Goal: Task Accomplishment & Management: Complete application form

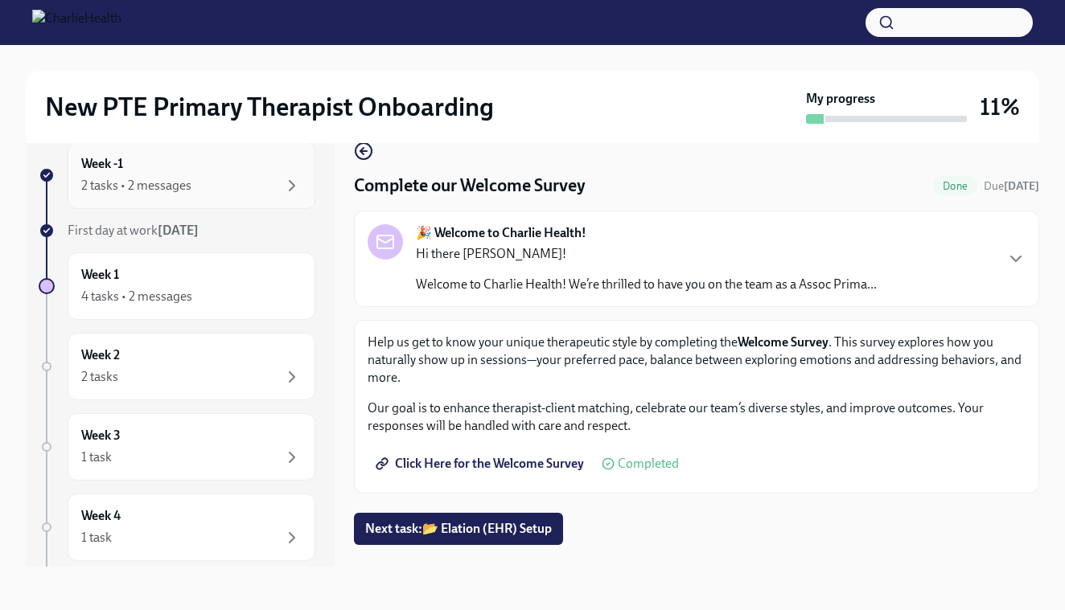
click at [264, 190] on div "2 tasks • 2 messages" at bounding box center [191, 185] width 220 height 19
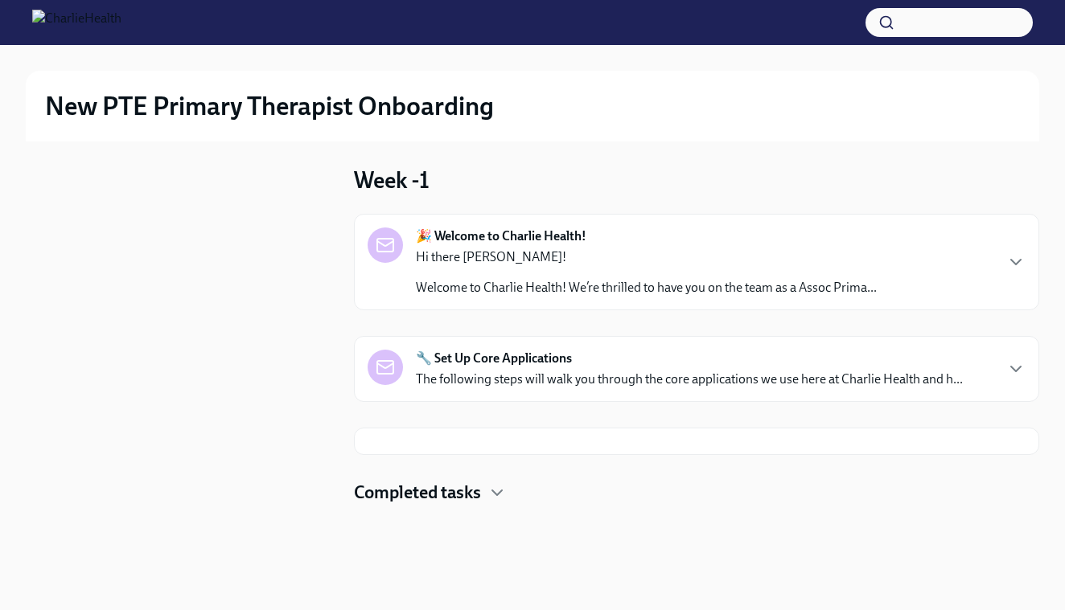
scroll to position [2, 0]
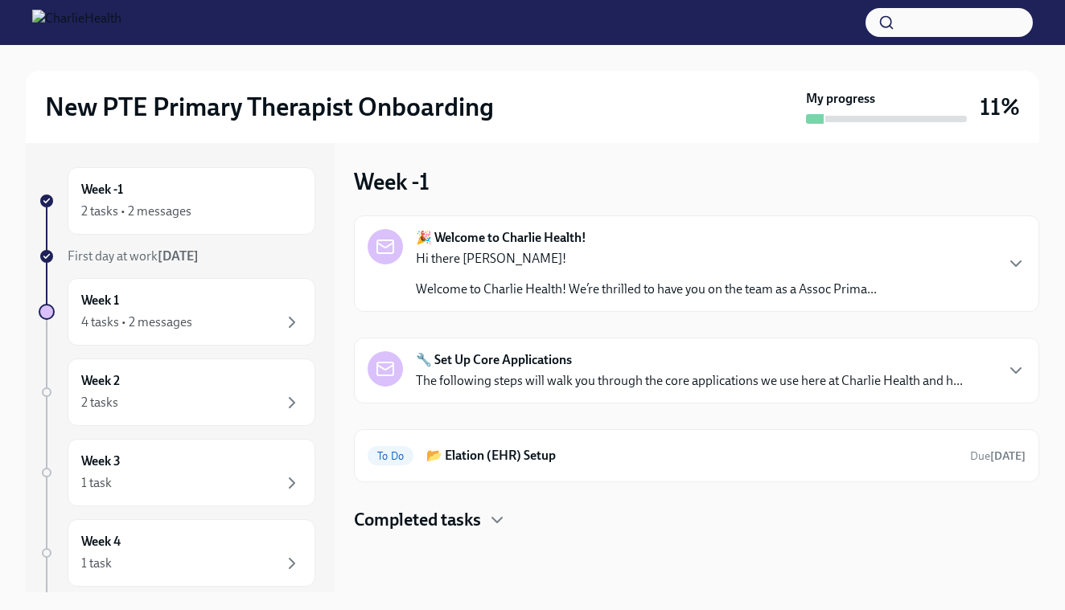
click at [536, 281] on p "Welcome to Charlie Health! We’re thrilled to have you on the team as a Assoc Pr…" at bounding box center [646, 290] width 461 height 18
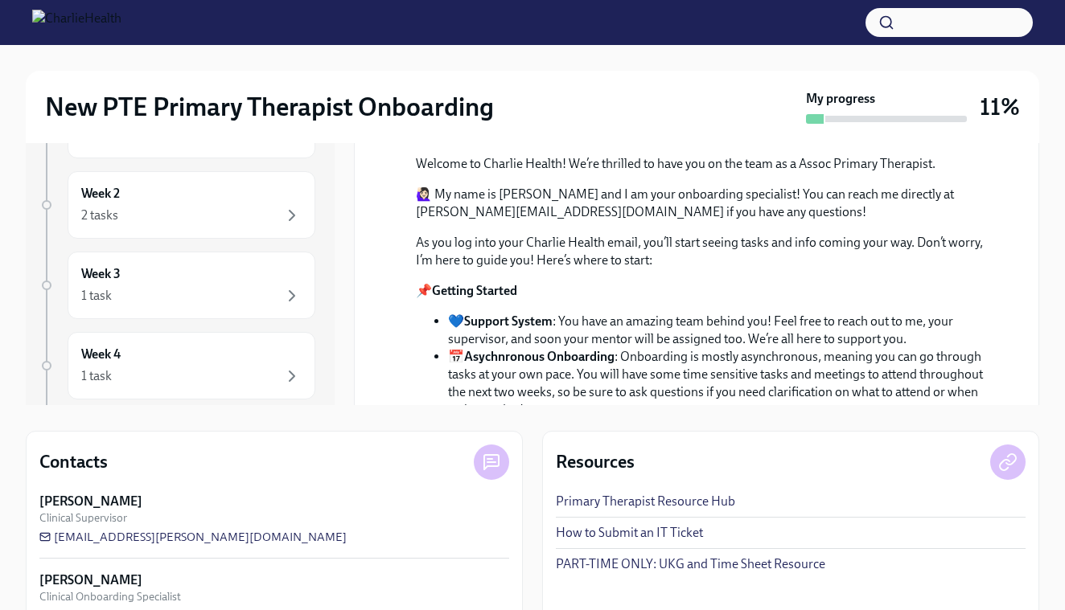
scroll to position [190, 0]
click at [731, 220] on p "🙋🏻‍♀️ My name is [PERSON_NAME] and I am your onboarding specialist! You can rea…" at bounding box center [708, 202] width 584 height 35
click at [864, 111] on button "Zoom image" at bounding box center [708, 111] width 584 height 0
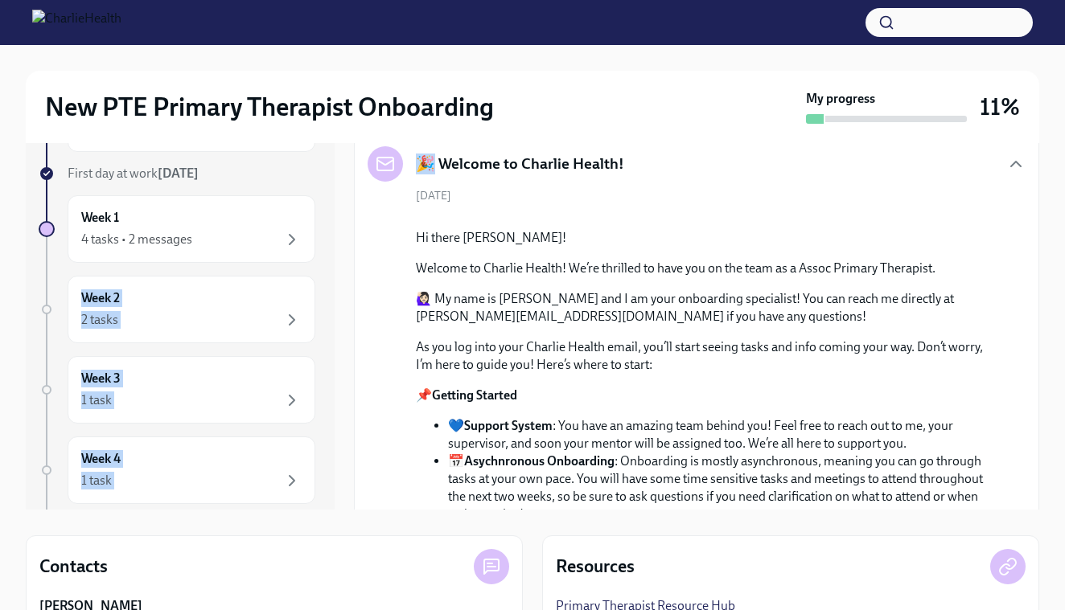
drag, startPoint x: 281, startPoint y: 194, endPoint x: 85, endPoint y: 273, distance: 210.7
click at [87, 265] on div "Week -1 2 tasks • 2 messages First day at work [DATE] Week 1 4 tasks • 2 messag…" at bounding box center [532, 284] width 1013 height 451
click at [1058, 181] on div "New PTE Primary Therapist Onboarding My progress 11% Week -1 2 tasks • 2 messag…" at bounding box center [532, 361] width 1065 height 801
click at [1045, 182] on div "New PTE Primary Therapist Onboarding My progress 11% Week -1 2 tasks • 2 messag…" at bounding box center [532, 361] width 1065 height 801
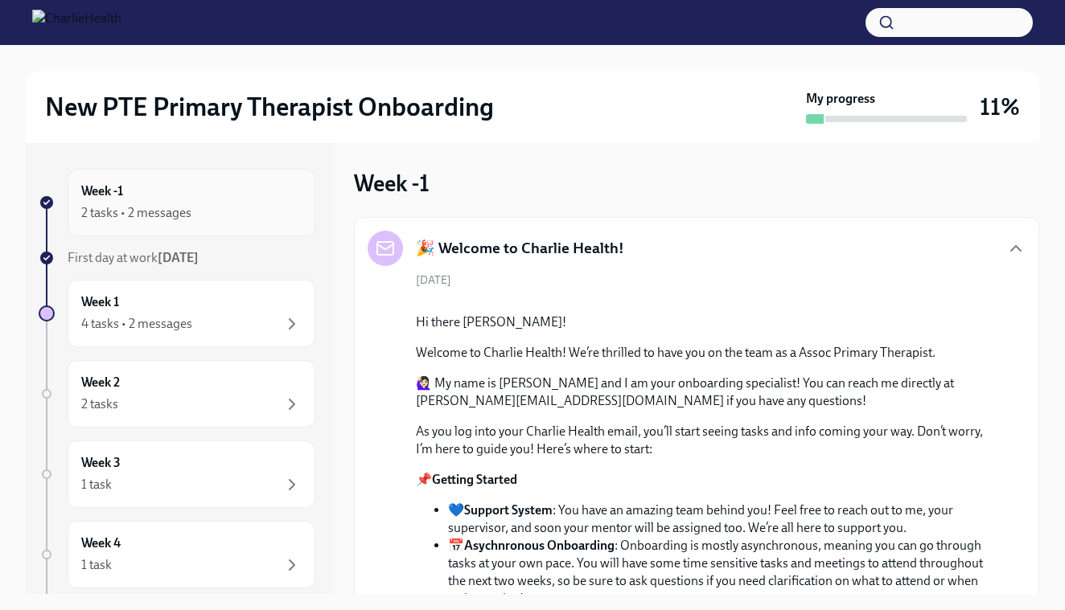
click at [184, 203] on div "Week -1 2 tasks • 2 messages" at bounding box center [191, 203] width 220 height 40
click at [113, 211] on div "2 tasks • 2 messages" at bounding box center [136, 213] width 110 height 18
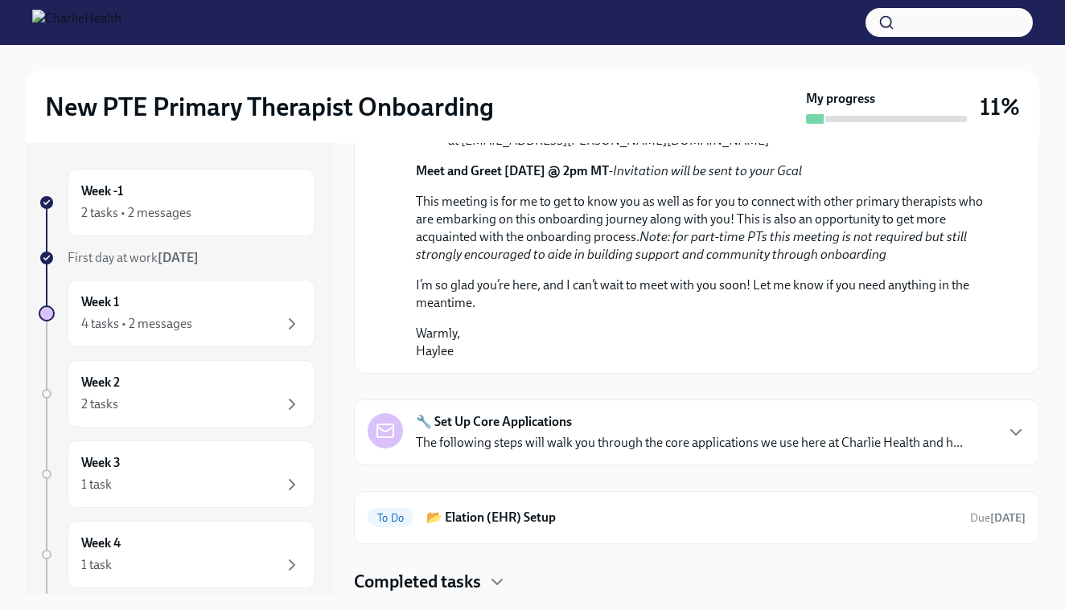
scroll to position [847, 0]
drag, startPoint x: 884, startPoint y: 392, endPoint x: 558, endPoint y: 388, distance: 325.7
click at [564, 388] on div "🎉 Welcome to Charlie Health! [DATE] Hi there [PERSON_NAME]! Welcome to Charlie …" at bounding box center [696, 41] width 685 height 1006
drag, startPoint x: 263, startPoint y: 314, endPoint x: 263, endPoint y: 293, distance: 20.9
click at [263, 311] on div "Week 1 4 tasks • 2 messages" at bounding box center [191, 314] width 220 height 40
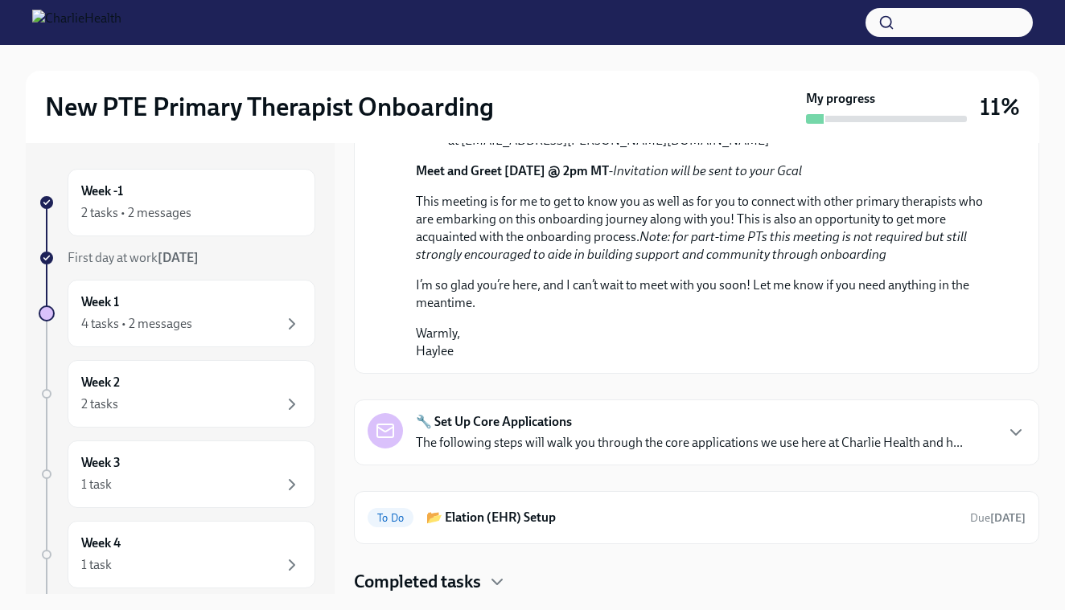
scroll to position [120, 0]
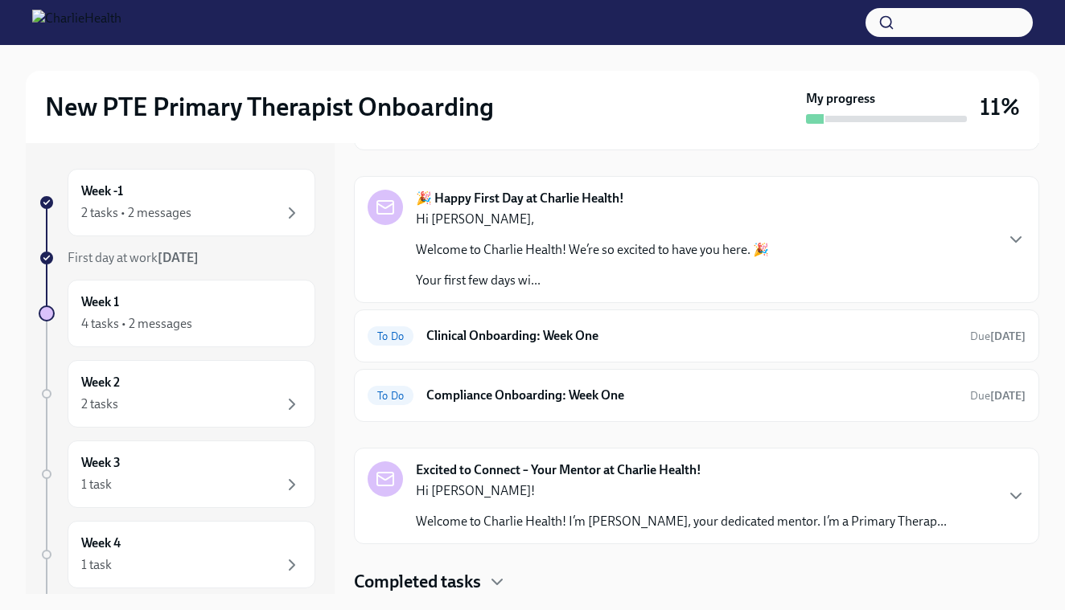
click at [655, 255] on p "Welcome to Charlie Health! We’re so excited to have you here. 🎉" at bounding box center [592, 250] width 353 height 18
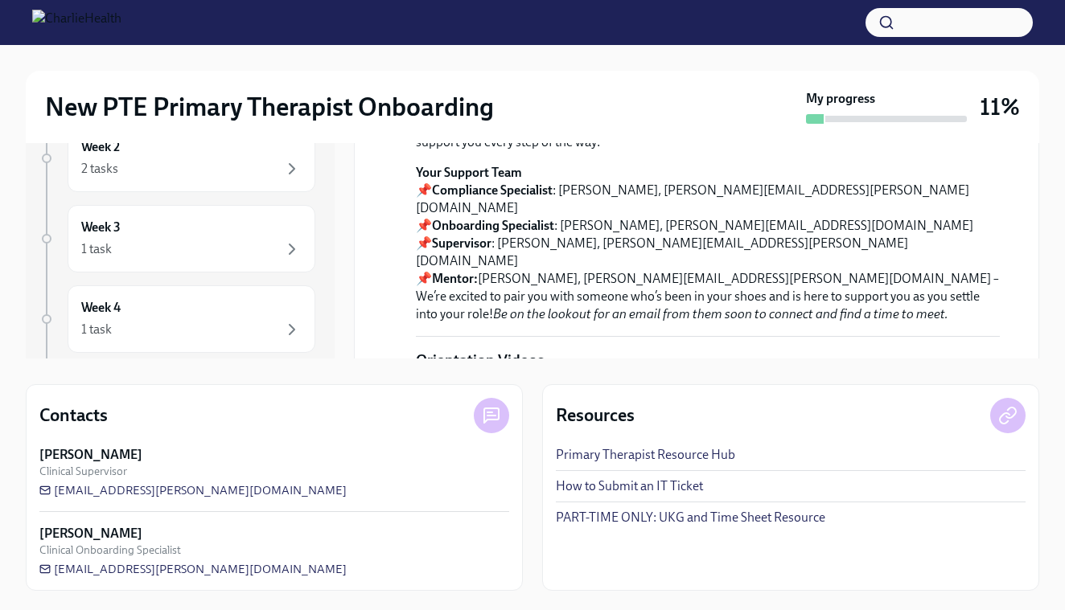
scroll to position [236, 0]
click at [925, 85] on p "Welcome to Charlie Health! We’re so excited to have you here. 🎉" at bounding box center [708, 77] width 584 height 18
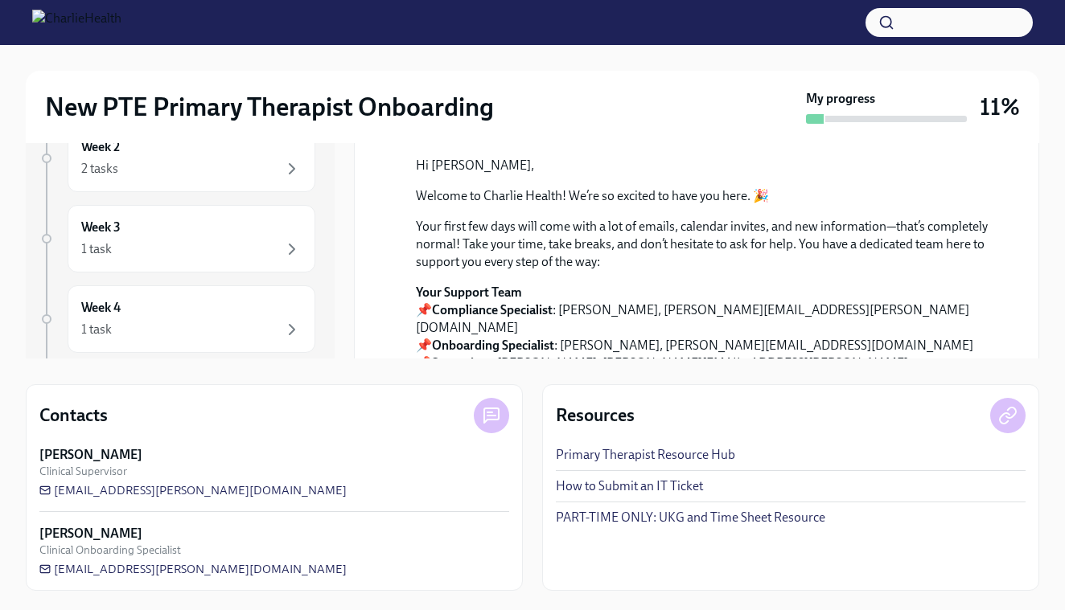
scroll to position [0, 0]
click at [391, 236] on div "[DATE] Hi [PERSON_NAME], Welcome to Charlie Health! We’re so excited to have yo…" at bounding box center [697, 594] width 658 height 956
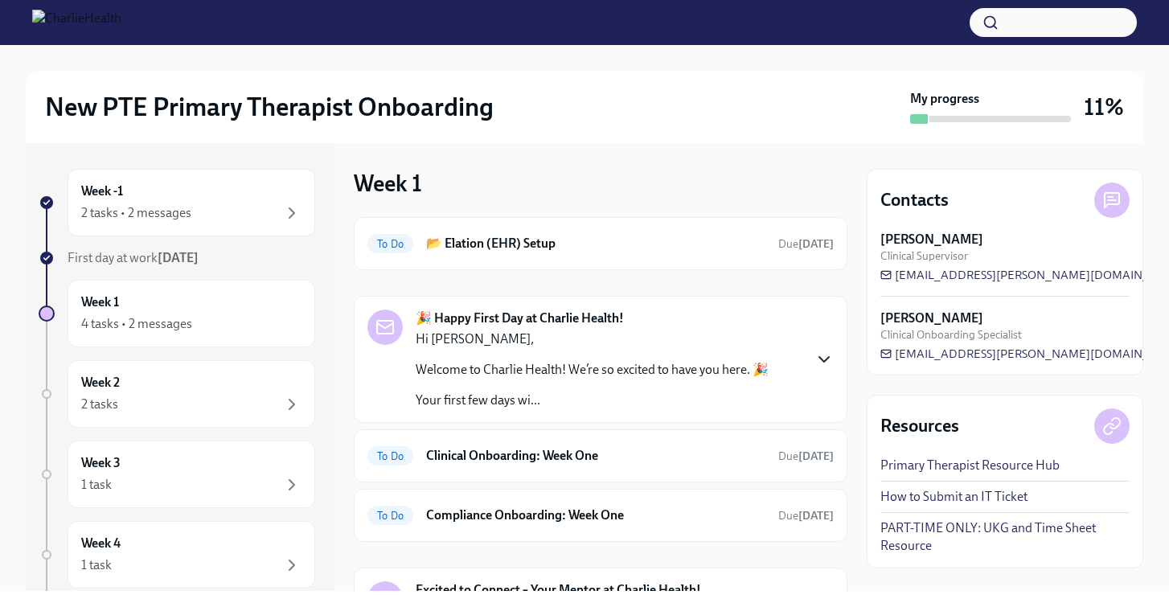
click at [828, 361] on icon "button" at bounding box center [824, 359] width 19 height 19
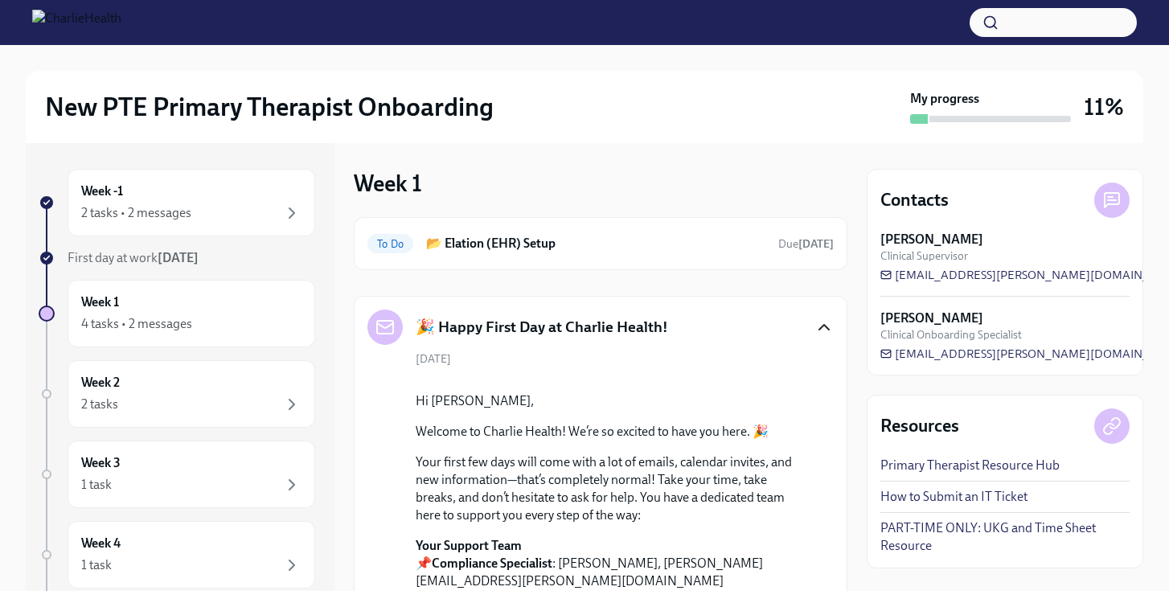
click at [821, 322] on icon "button" at bounding box center [824, 327] width 19 height 19
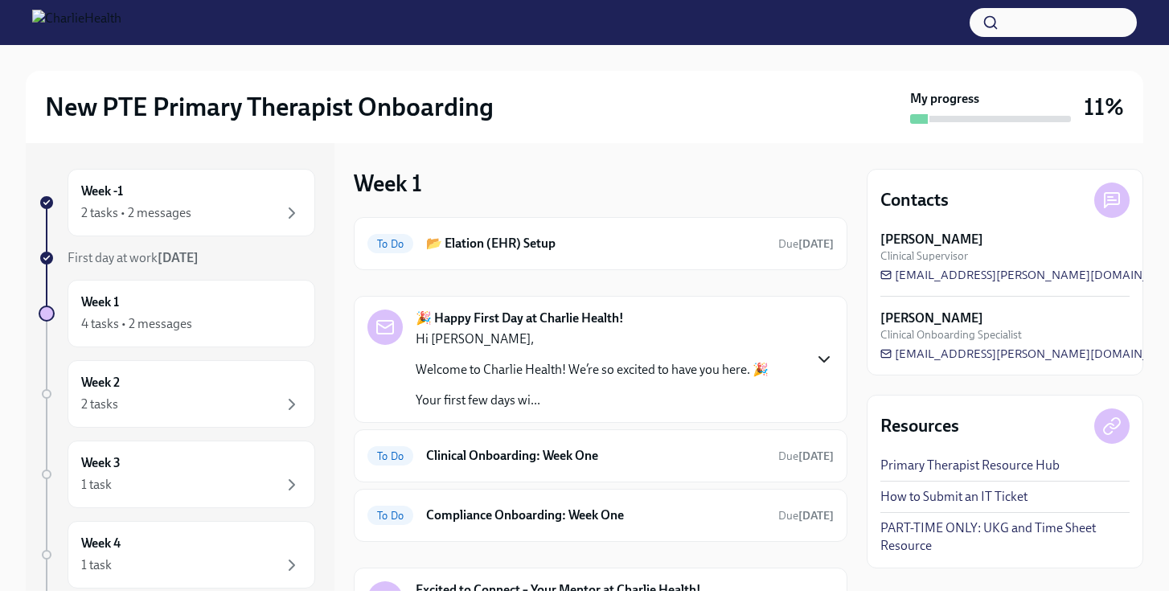
click at [821, 361] on icon "button" at bounding box center [824, 359] width 19 height 19
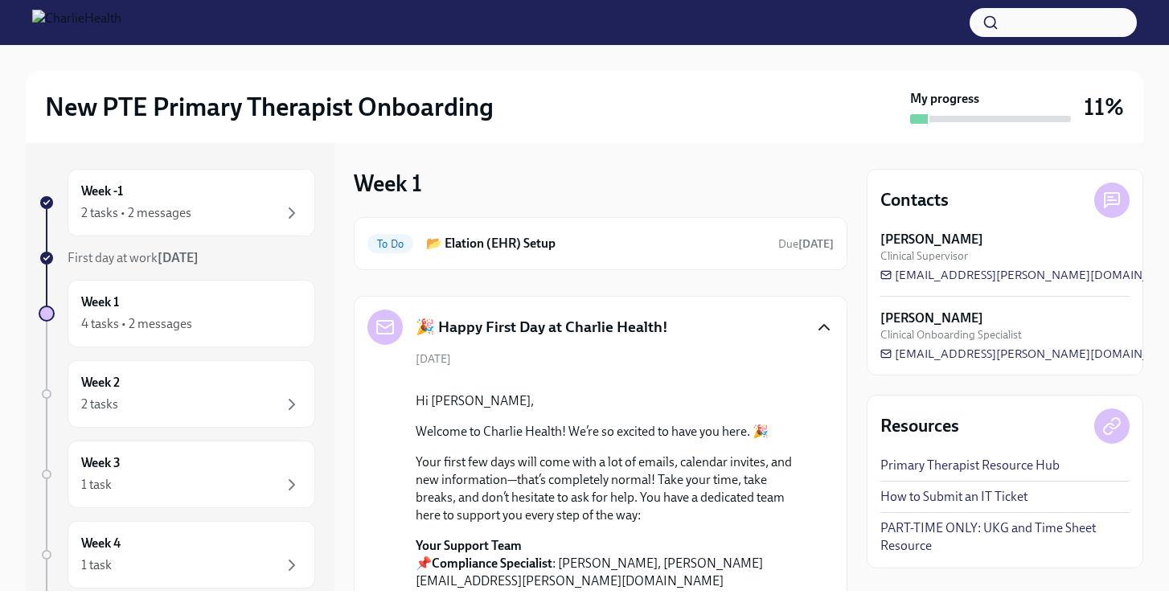
click at [825, 334] on icon "button" at bounding box center [824, 327] width 19 height 19
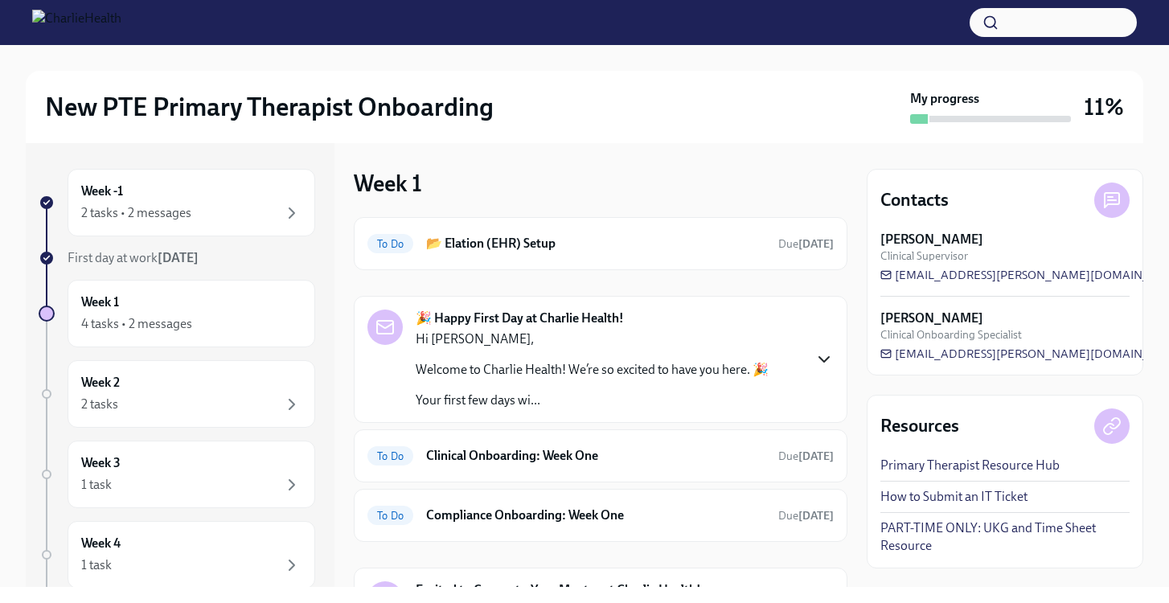
click at [822, 358] on icon "button" at bounding box center [824, 359] width 19 height 19
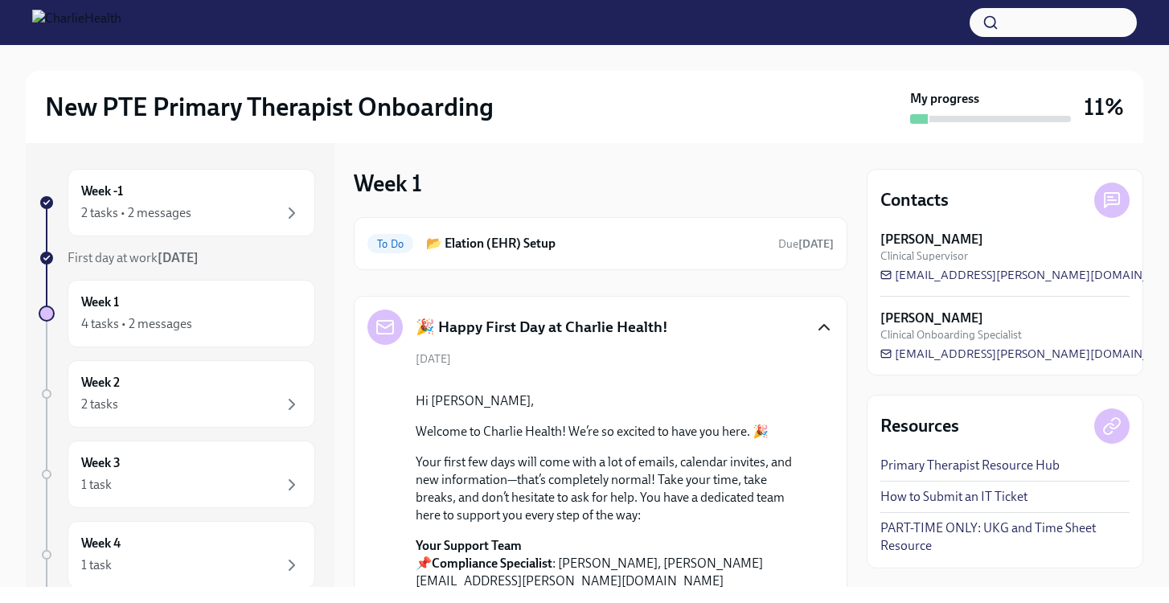
click at [822, 322] on icon "button" at bounding box center [824, 327] width 19 height 19
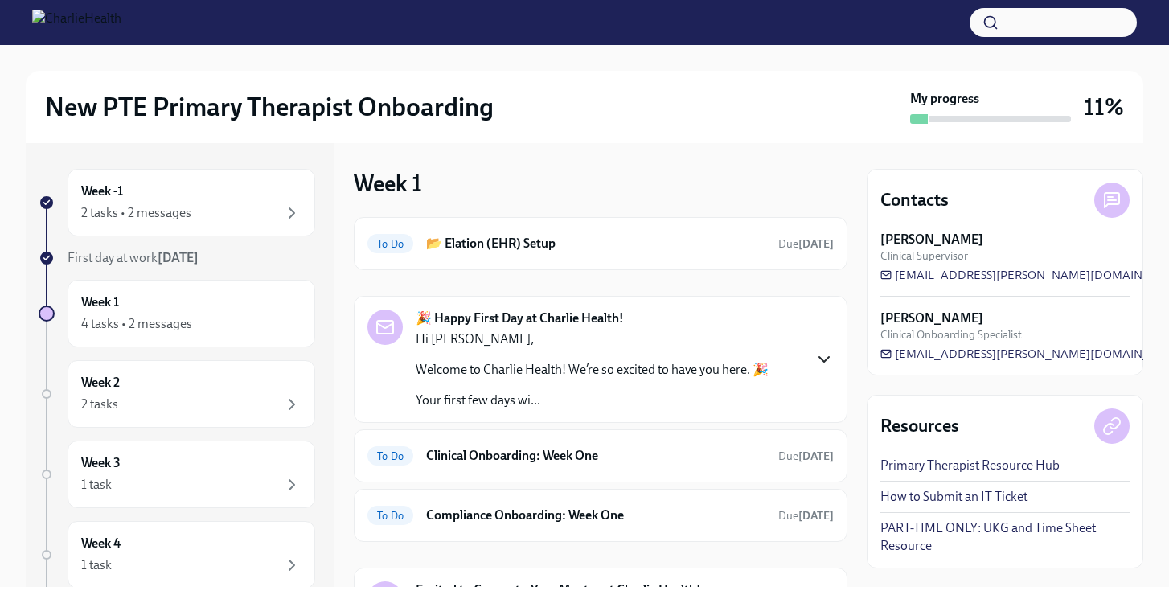
click at [1064, 275] on div "New PTE Primary Therapist Onboarding My progress 11% Week -1 2 tasks • 2 messag…" at bounding box center [584, 316] width 1169 height 542
click at [683, 350] on div "Hi [PERSON_NAME], Welcome to Charlie Health! We’re so excited to have you here.…" at bounding box center [592, 370] width 353 height 79
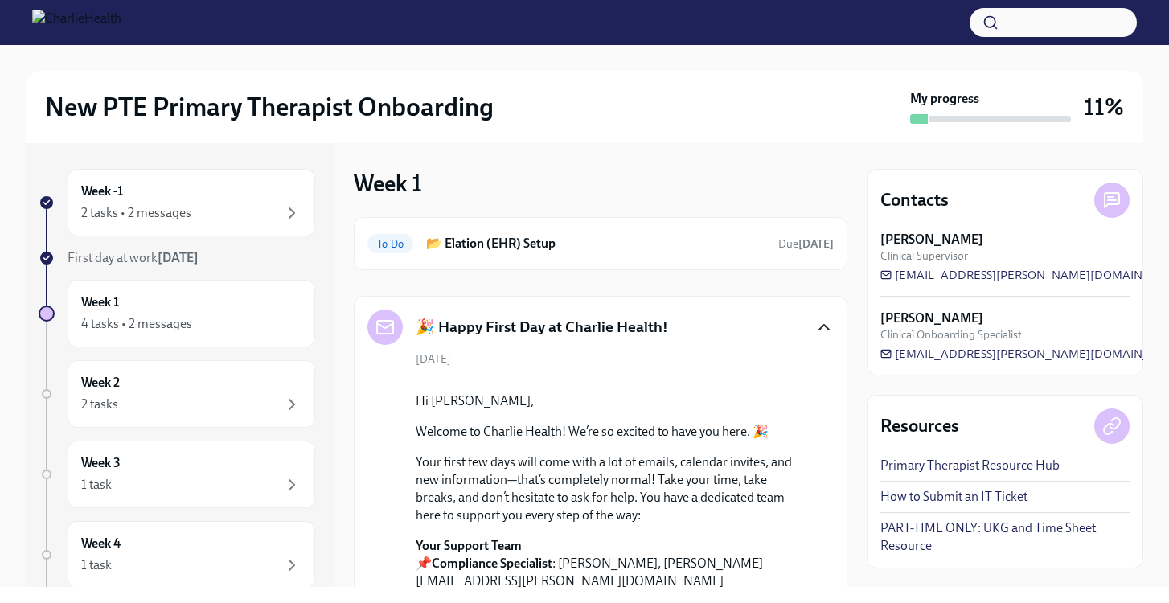
click at [687, 131] on div "New PTE Primary Therapist Onboarding My progress 11%" at bounding box center [585, 107] width 1118 height 72
click at [802, 380] on div at bounding box center [612, 380] width 392 height 0
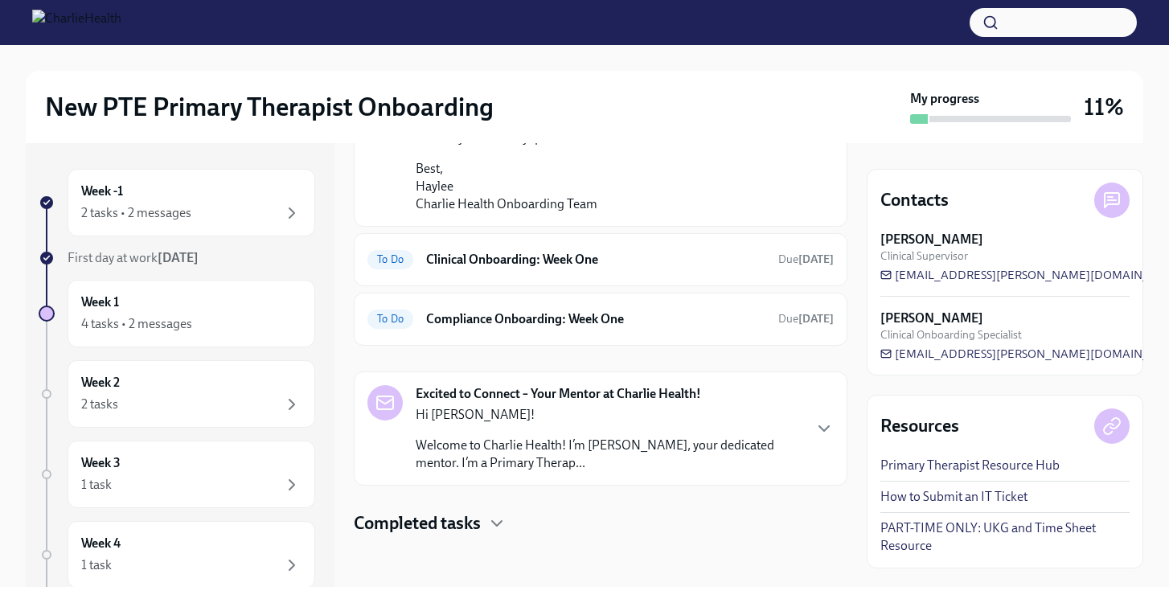
scroll to position [1453, 0]
click at [823, 430] on icon "button" at bounding box center [824, 428] width 10 height 5
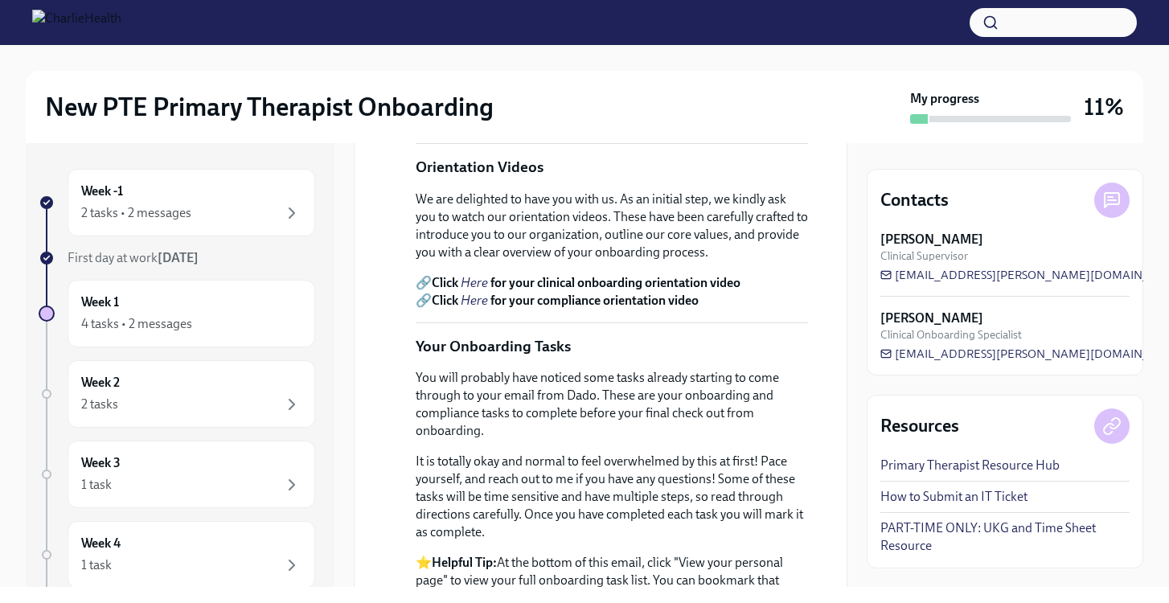
scroll to position [620, 0]
click at [294, 212] on icon "button" at bounding box center [292, 213] width 5 height 10
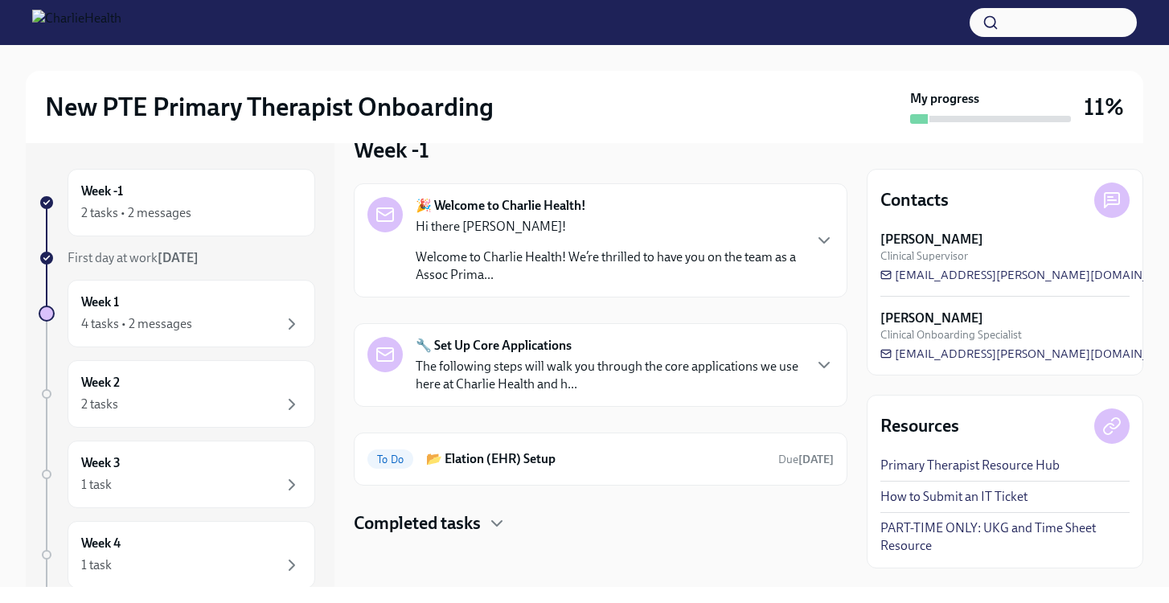
click at [796, 376] on p "The following steps will walk you through the core applications we use here at …" at bounding box center [609, 375] width 386 height 35
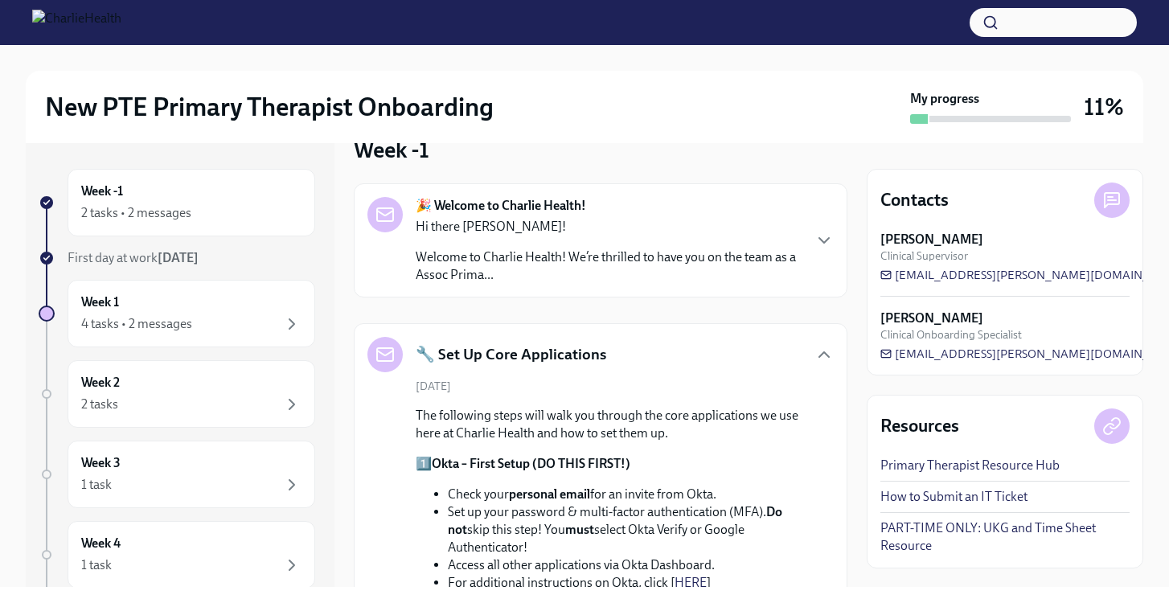
click at [850, 367] on div "Week -1 2 tasks • 2 messages First day at work [DATE] Week 1 4 tasks • 2 messag…" at bounding box center [585, 365] width 1118 height 444
click at [1064, 322] on div "New PTE Primary Therapist Onboarding My progress 11% Week -1 2 tasks • 2 messag…" at bounding box center [584, 316] width 1169 height 542
click at [797, 532] on li "Set up your password & multi-factor authentication (MFA). Do not skip this step…" at bounding box center [628, 529] width 360 height 53
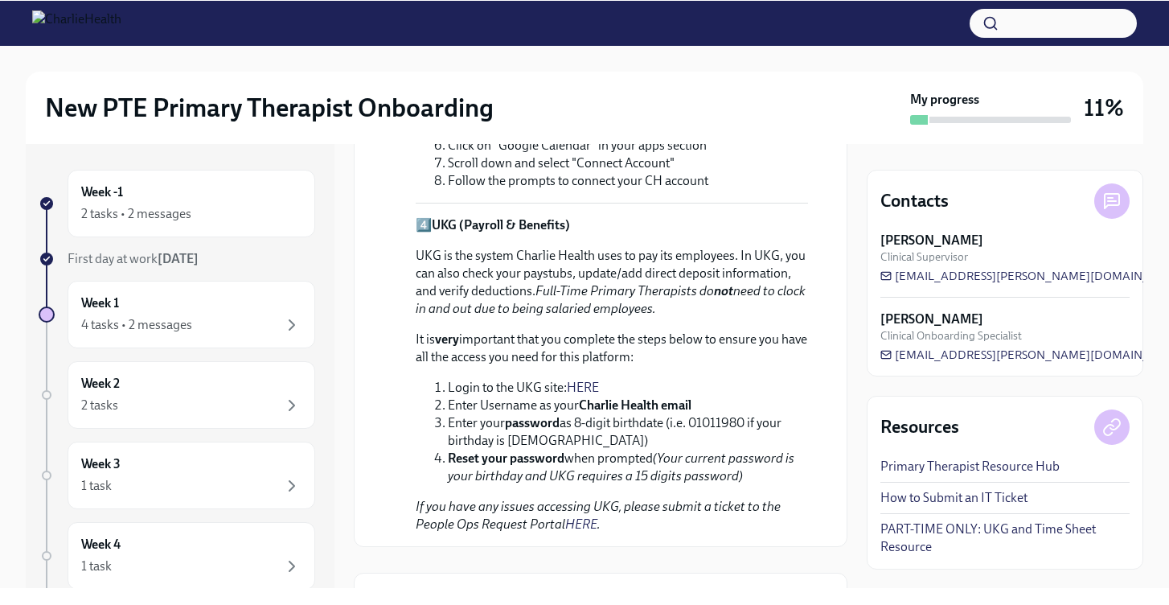
scroll to position [1094, 0]
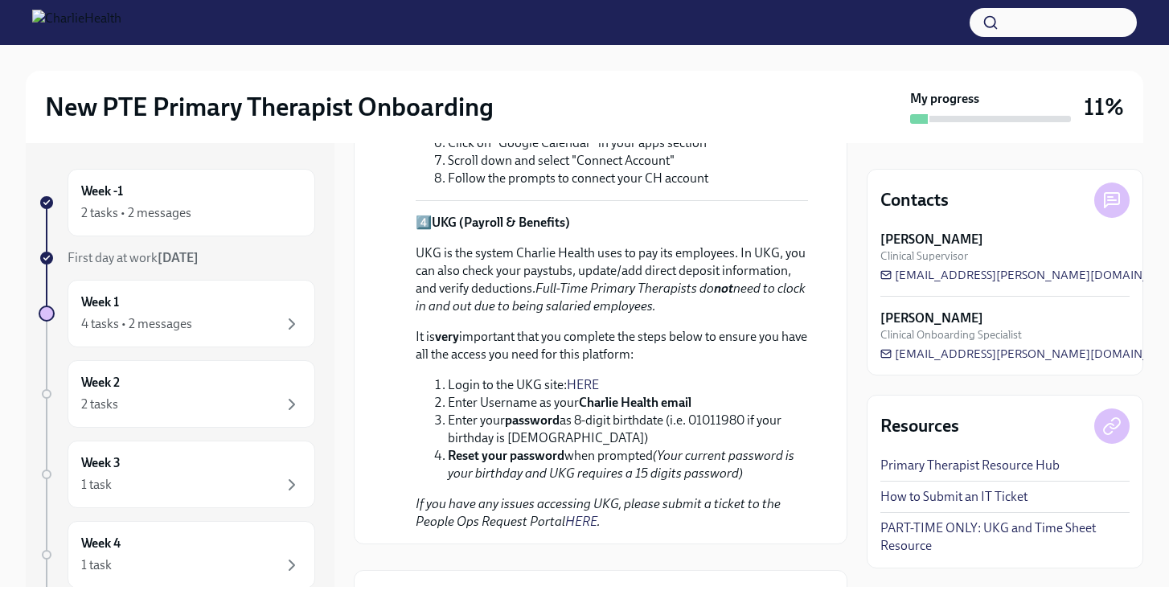
click at [585, 382] on link "HERE" at bounding box center [583, 384] width 32 height 15
click at [256, 200] on div "Week -1 2 tasks • 2 messages" at bounding box center [191, 203] width 220 height 40
click at [270, 335] on div "Week 1 4 tasks • 2 messages" at bounding box center [192, 314] width 248 height 68
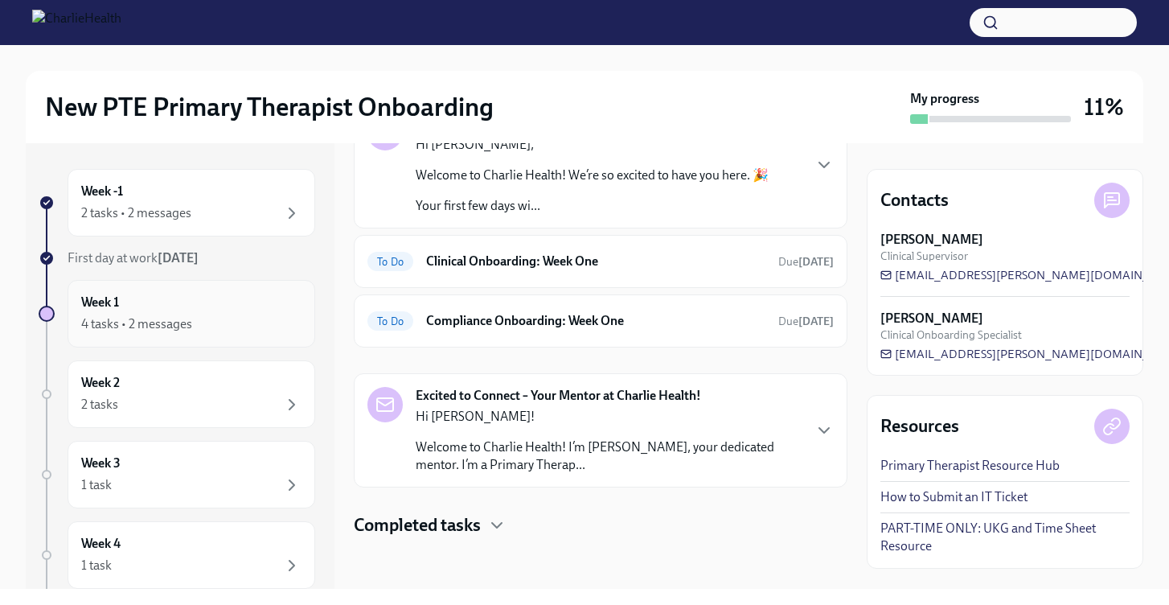
scroll to position [195, 0]
click at [830, 425] on icon "button" at bounding box center [824, 430] width 19 height 19
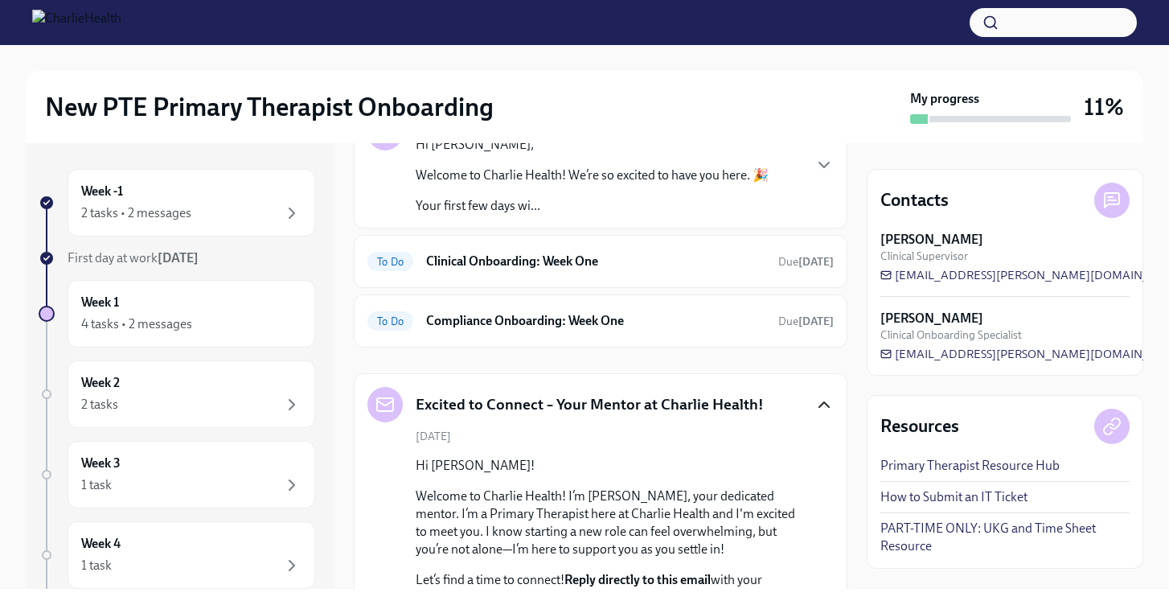
click at [857, 189] on div "Week -1 2 tasks • 2 messages First day at work [DATE] Week 1 4 tasks • 2 messag…" at bounding box center [585, 366] width 1118 height 446
click at [860, 101] on div "New PTE Primary Therapist Onboarding" at bounding box center [474, 107] width 859 height 32
click at [57, 257] on div "First day at work [DATE]" at bounding box center [177, 258] width 277 height 18
click at [129, 210] on div "2 tasks • 2 messages" at bounding box center [136, 213] width 110 height 18
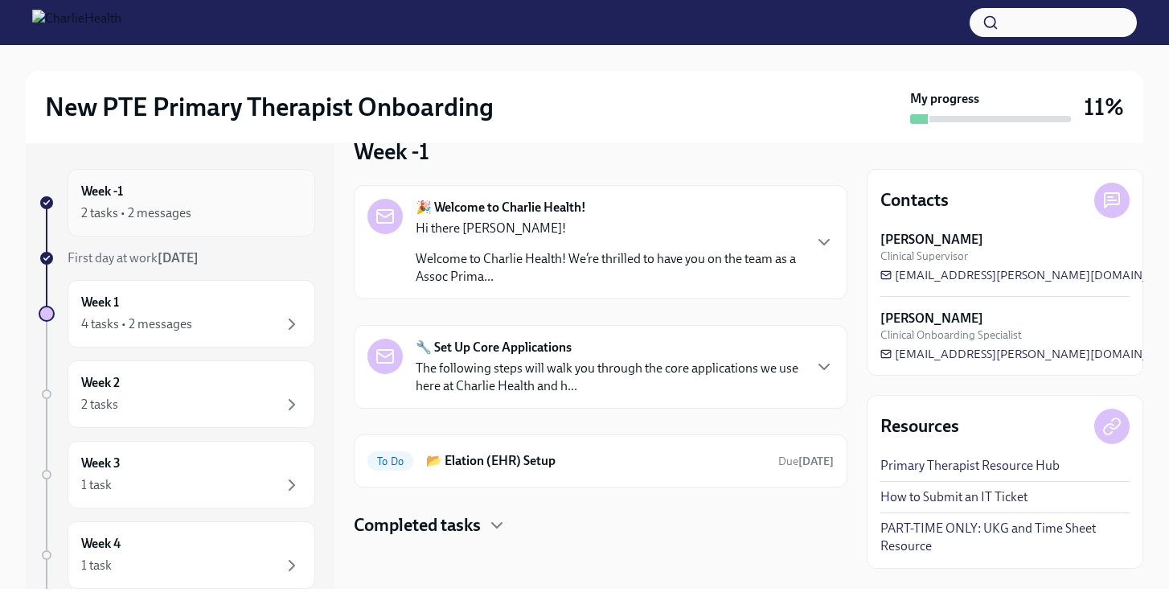
scroll to position [32, 0]
click at [478, 467] on h6 "📂 Elation (EHR) Setup" at bounding box center [595, 461] width 339 height 18
